Goal: Transaction & Acquisition: Download file/media

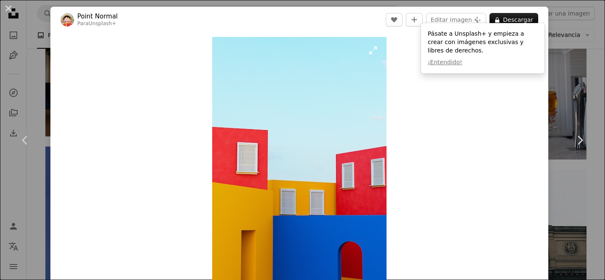
scroll to position [21, 0]
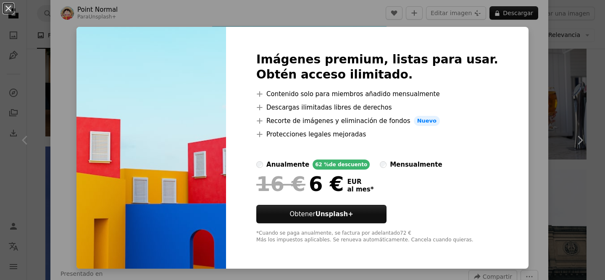
click at [530, 48] on div "An X shape Imágenes premium, listas para usar. Obtén acceso ilimitado. A plus s…" at bounding box center [302, 140] width 605 height 280
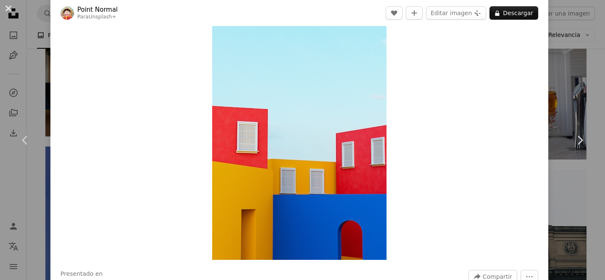
click at [5, 10] on button "An X shape" at bounding box center [8, 8] width 10 height 10
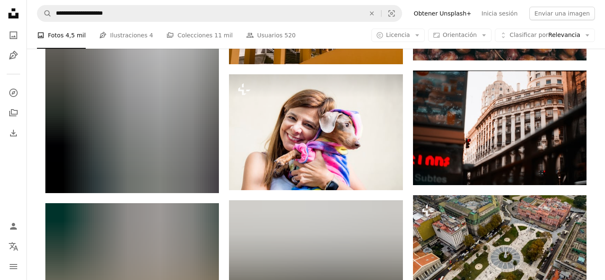
scroll to position [14071, 0]
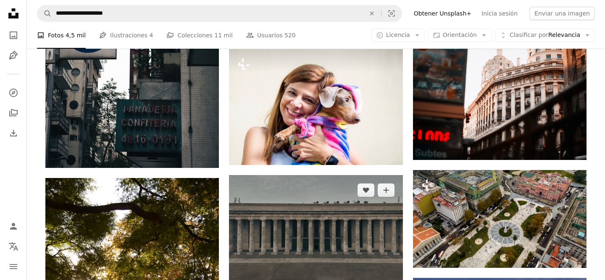
click at [312, 184] on img at bounding box center [315, 240] width 173 height 130
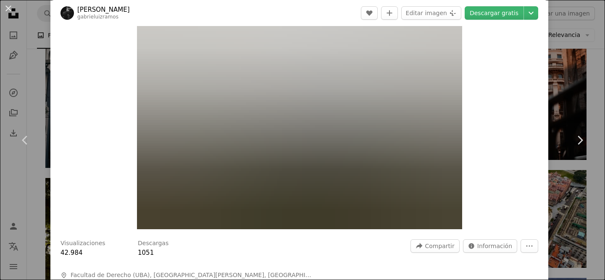
scroll to position [48, 0]
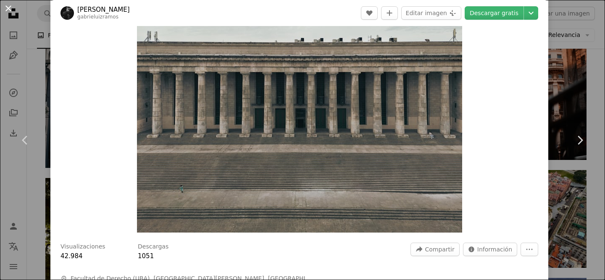
click at [8, 8] on button "An X shape" at bounding box center [8, 8] width 10 height 10
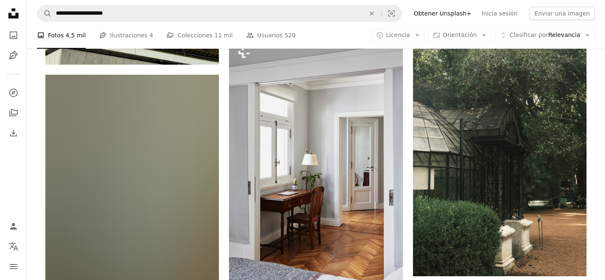
scroll to position [17782, 0]
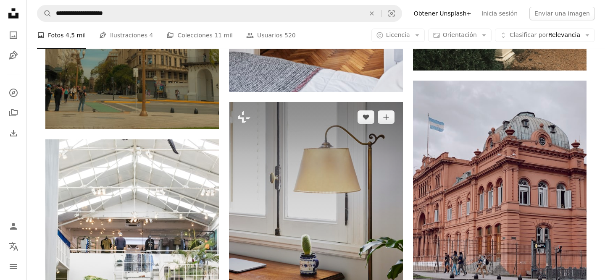
click at [284, 150] on img at bounding box center [315, 232] width 173 height 260
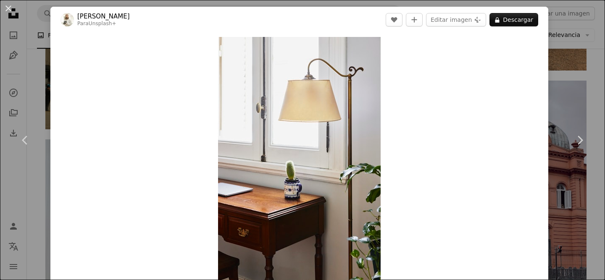
scroll to position [91, 0]
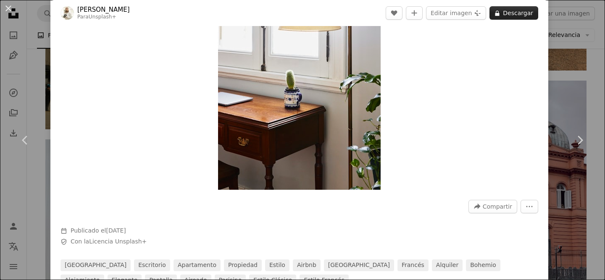
click at [526, 11] on button "A lock Descargar" at bounding box center [513, 12] width 49 height 13
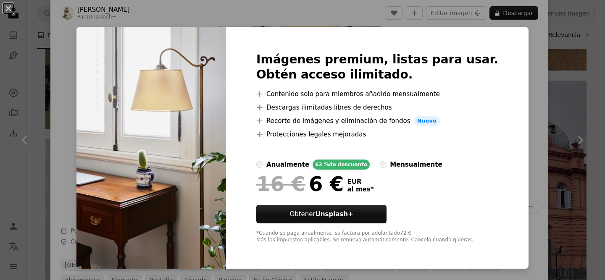
click at [548, 127] on div "An X shape Imágenes premium, listas para usar. Obtén acceso ilimitado. A plus s…" at bounding box center [302, 140] width 605 height 280
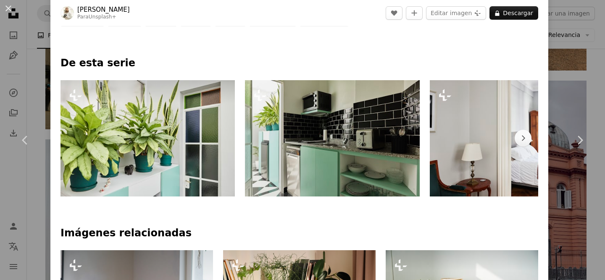
scroll to position [370, 0]
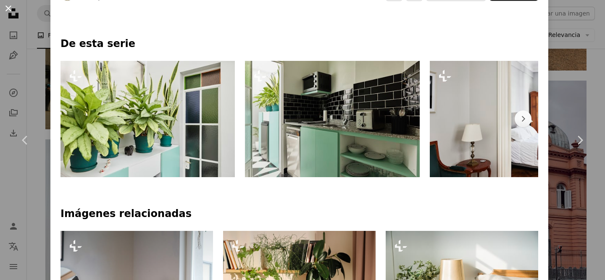
click at [8, 8] on button "An X shape" at bounding box center [8, 8] width 10 height 10
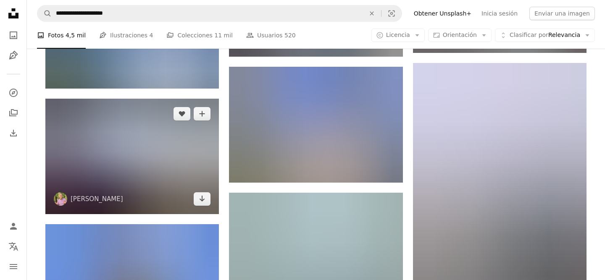
scroll to position [18593, 0]
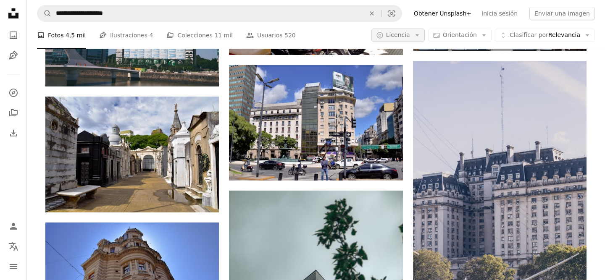
click at [417, 34] on button "A copyright icon © Licencia Arrow down" at bounding box center [397, 35] width 53 height 13
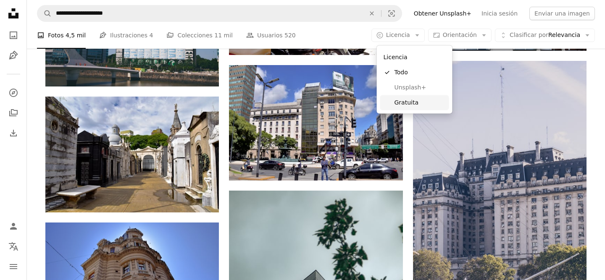
click at [404, 100] on span "Gratuita" at bounding box center [419, 102] width 51 height 8
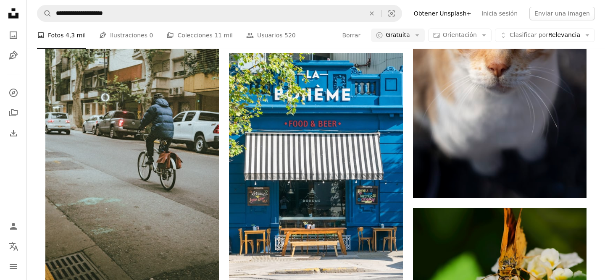
scroll to position [7307, 0]
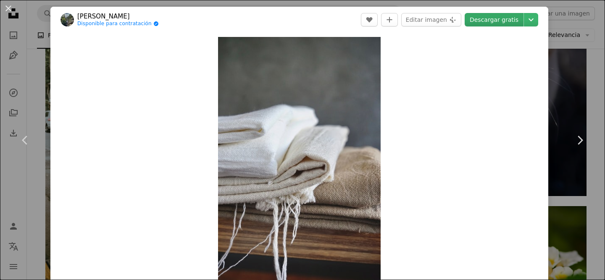
click at [506, 16] on link "Descargar gratis" at bounding box center [494, 19] width 59 height 13
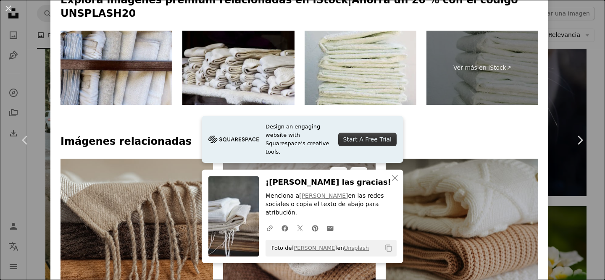
scroll to position [430, 0]
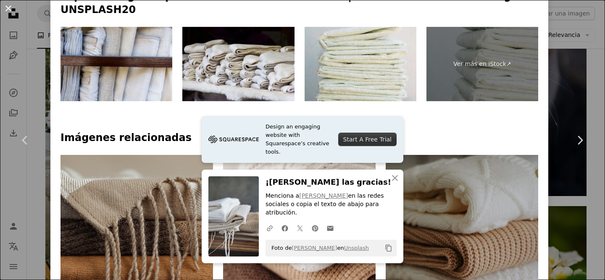
click at [9, 6] on button "An X shape" at bounding box center [8, 8] width 10 height 10
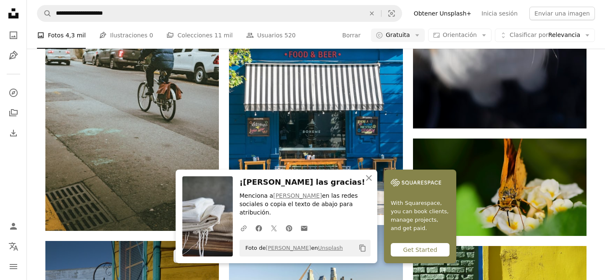
scroll to position [7388, 0]
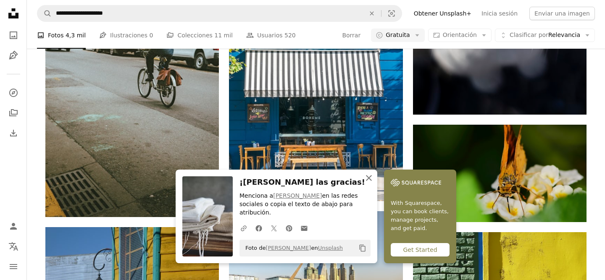
click at [374, 183] on icon "An X shape" at bounding box center [369, 178] width 10 height 10
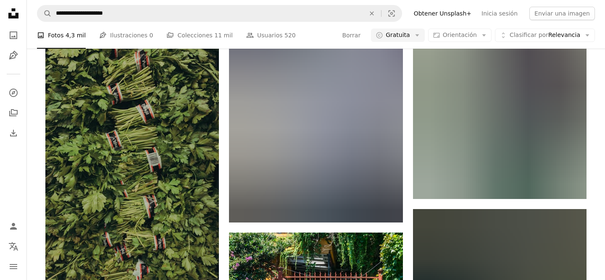
scroll to position [11187, 0]
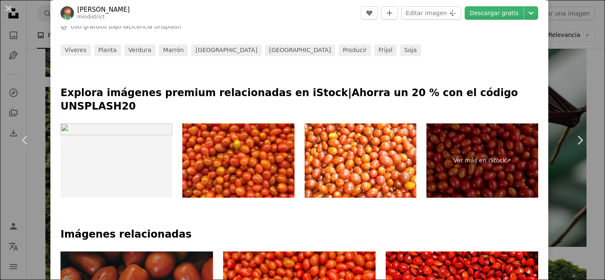
scroll to position [369, 0]
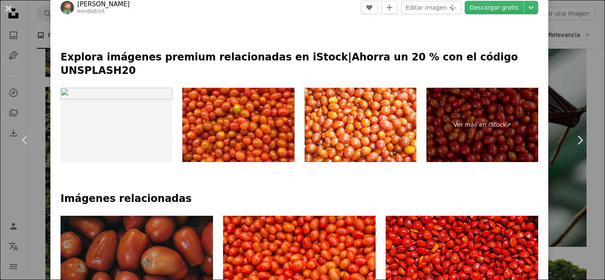
click at [11, 8] on button "An X shape" at bounding box center [8, 8] width 10 height 10
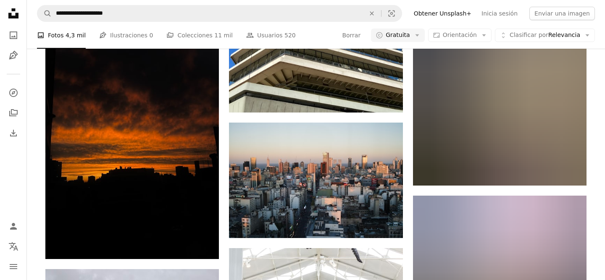
scroll to position [13097, 0]
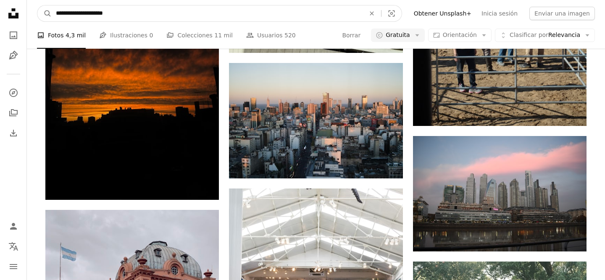
click at [136, 14] on input "**********" at bounding box center [207, 13] width 311 height 16
drag, startPoint x: 136, startPoint y: 14, endPoint x: 55, endPoint y: 11, distance: 80.7
click at [55, 11] on input "**********" at bounding box center [207, 13] width 311 height 16
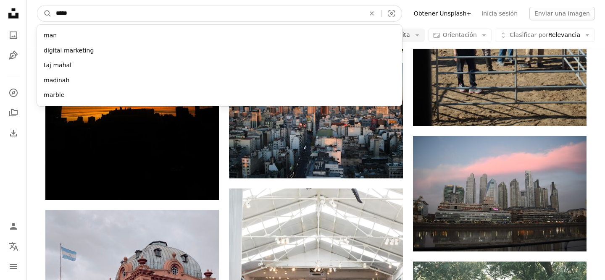
type input "******"
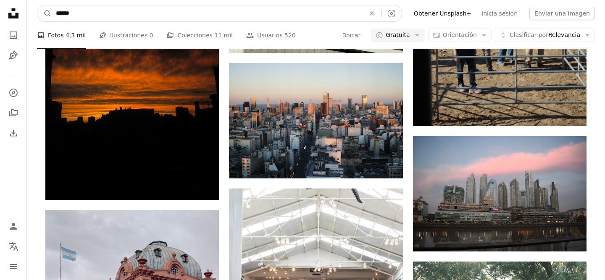
click button "A magnifying glass" at bounding box center [44, 13] width 14 height 16
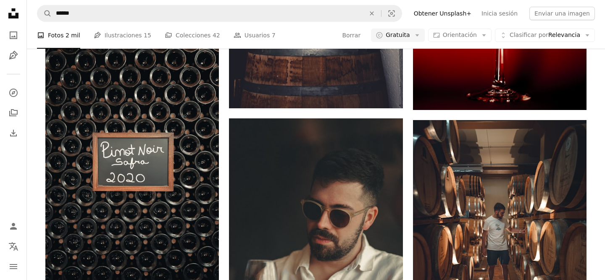
scroll to position [1788, 0]
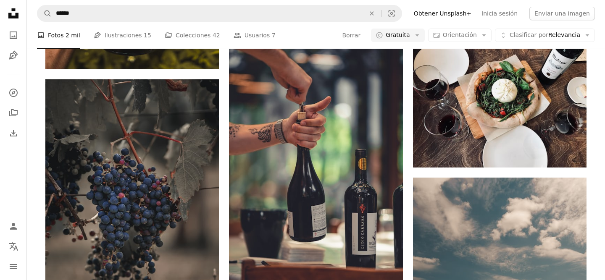
scroll to position [991, 0]
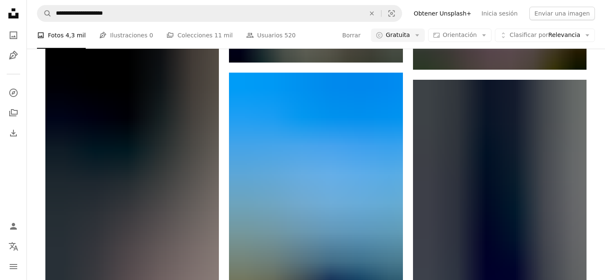
scroll to position [23111, 0]
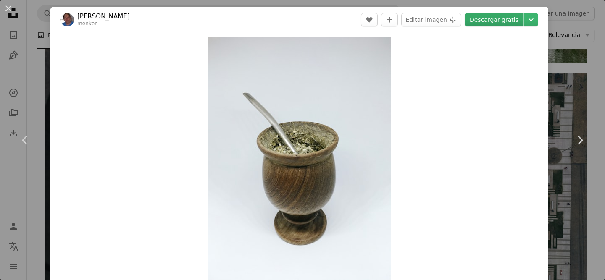
click at [498, 22] on link "Descargar gratis" at bounding box center [494, 19] width 59 height 13
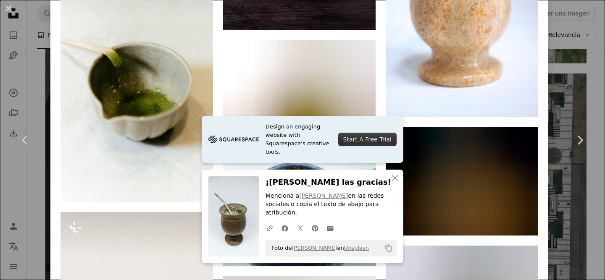
scroll to position [714, 0]
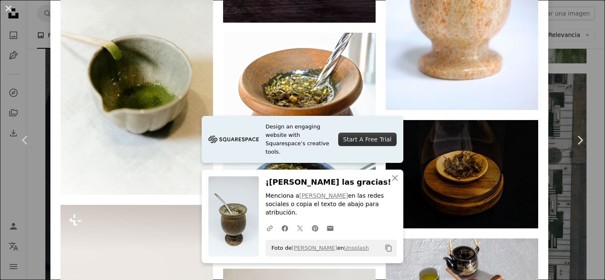
click at [8, 6] on button "An X shape" at bounding box center [8, 8] width 10 height 10
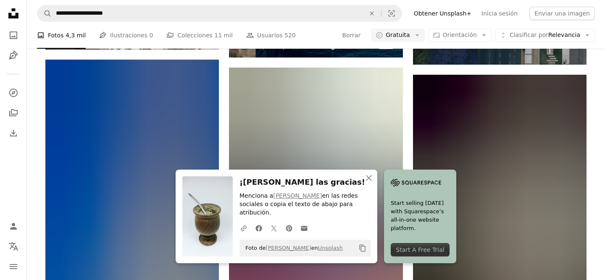
scroll to position [23353, 0]
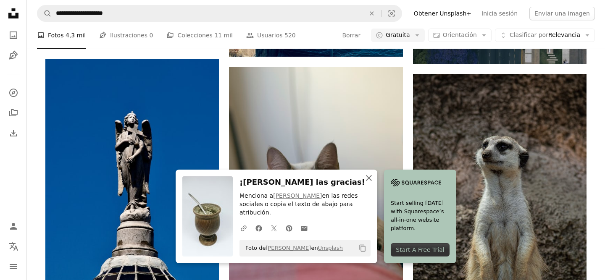
click at [374, 183] on icon "An X shape" at bounding box center [369, 178] width 10 height 10
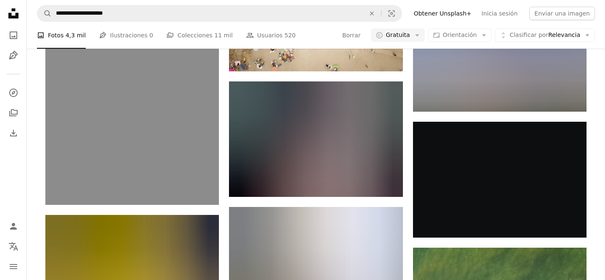
scroll to position [25192, 0]
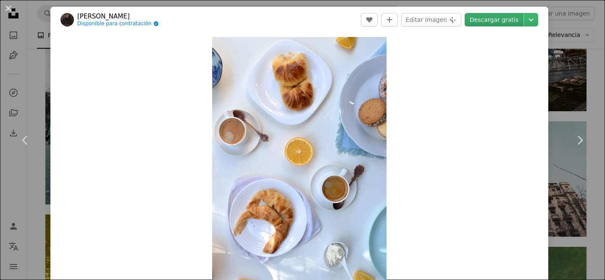
click at [494, 21] on link "Descargar gratis" at bounding box center [494, 19] width 59 height 13
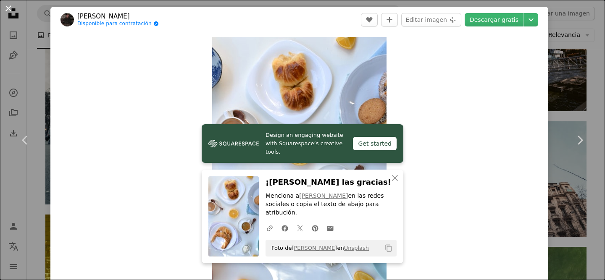
click at [6, 9] on button "An X shape" at bounding box center [8, 8] width 10 height 10
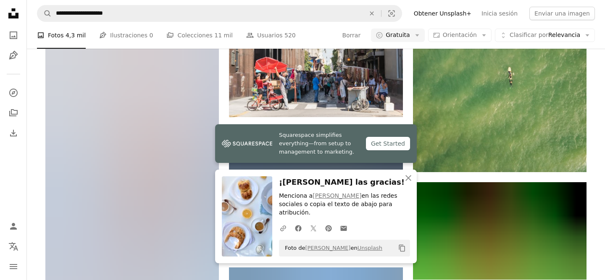
scroll to position [25509, 0]
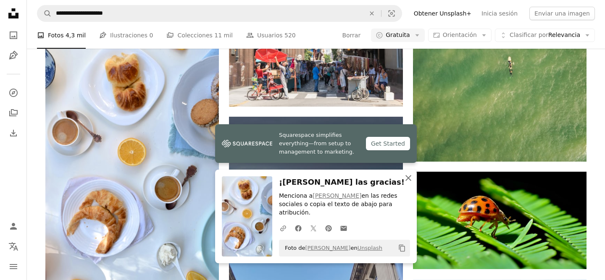
click at [409, 176] on icon "button" at bounding box center [408, 178] width 6 height 6
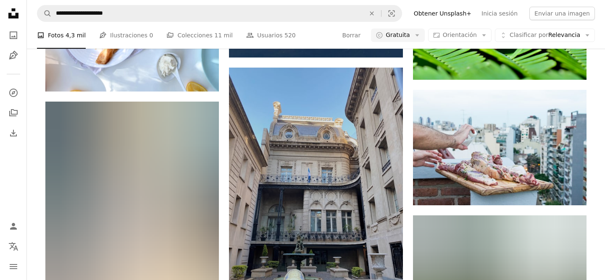
scroll to position [25700, 0]
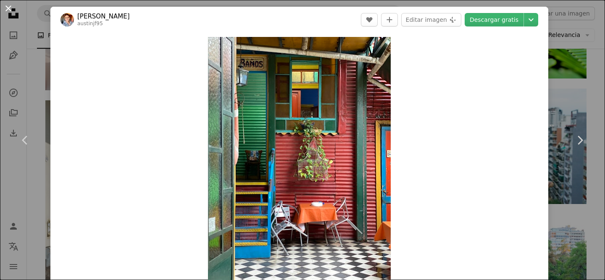
click at [8, 8] on button "An X shape" at bounding box center [8, 8] width 10 height 10
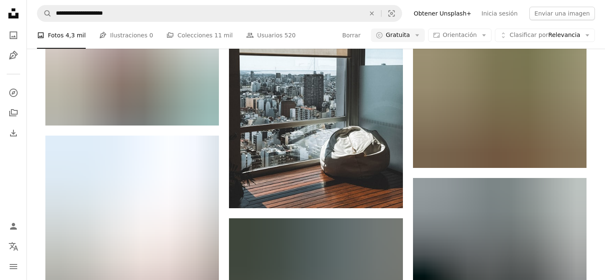
scroll to position [29273, 0]
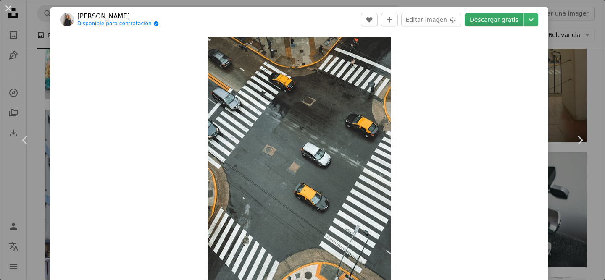
click at [518, 19] on link "Descargar gratis" at bounding box center [494, 19] width 59 height 13
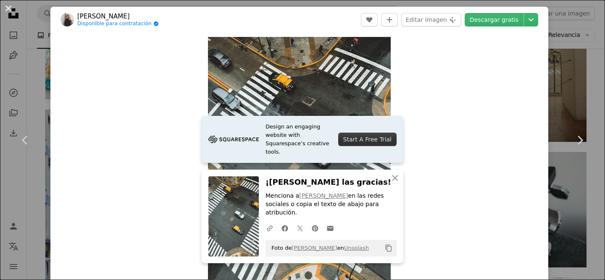
click at [8, 9] on button "An X shape" at bounding box center [8, 8] width 10 height 10
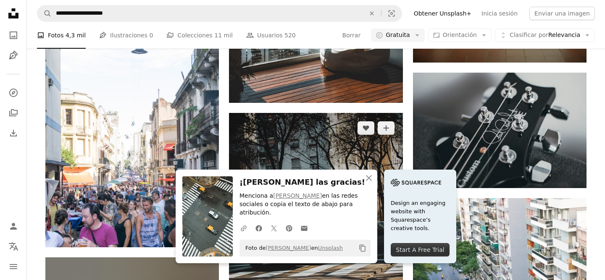
scroll to position [29375, 0]
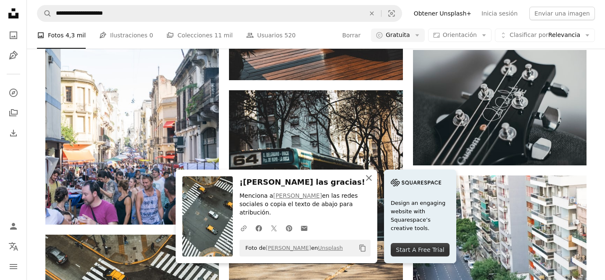
click at [374, 183] on icon "An X shape" at bounding box center [369, 178] width 10 height 10
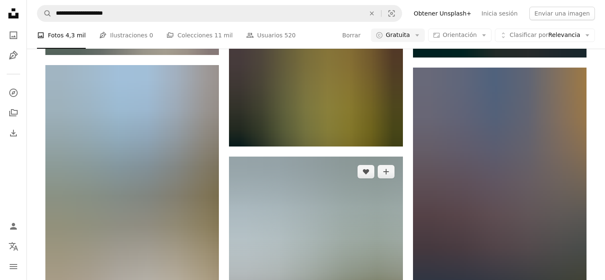
scroll to position [37062, 0]
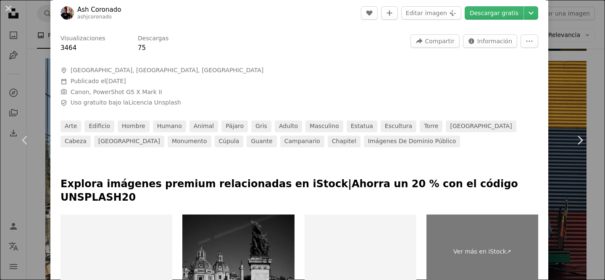
scroll to position [256, 0]
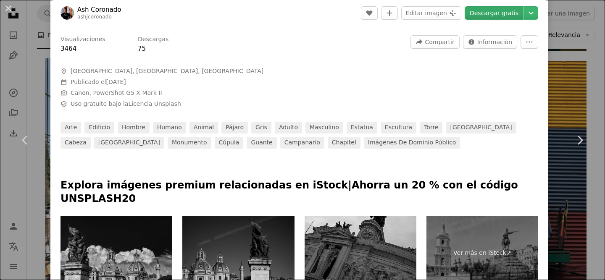
click at [499, 14] on link "Descargar gratis" at bounding box center [494, 12] width 59 height 13
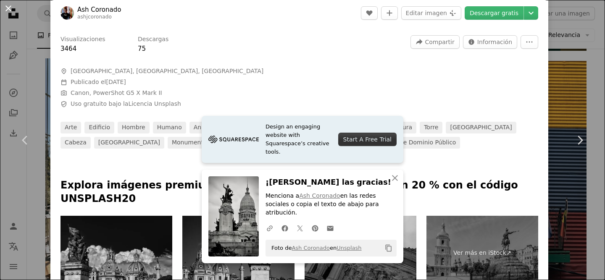
click at [9, 13] on button "An X shape" at bounding box center [8, 8] width 10 height 10
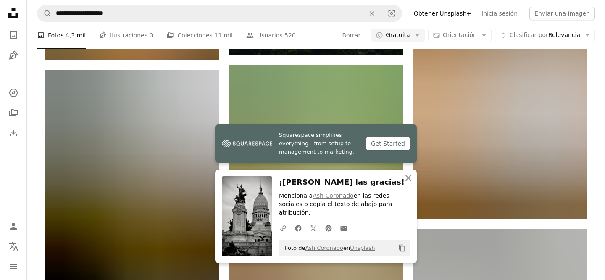
scroll to position [37454, 0]
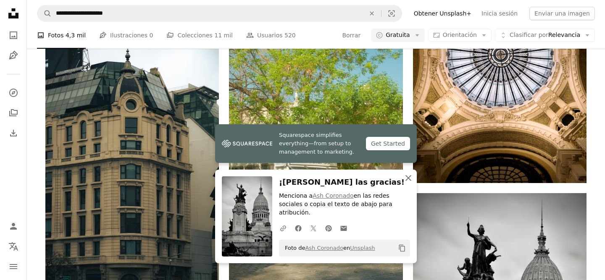
click at [410, 183] on icon "An X shape" at bounding box center [408, 178] width 10 height 10
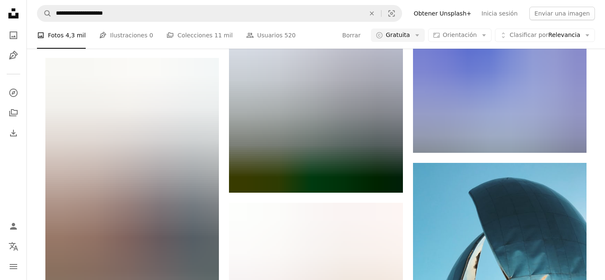
scroll to position [39558, 0]
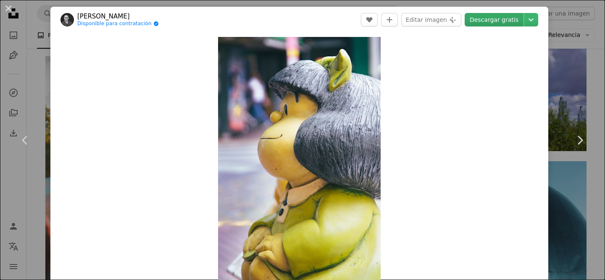
click at [503, 25] on link "Descargar gratis" at bounding box center [494, 19] width 59 height 13
